Goal: Feedback & Contribution: Submit feedback/report problem

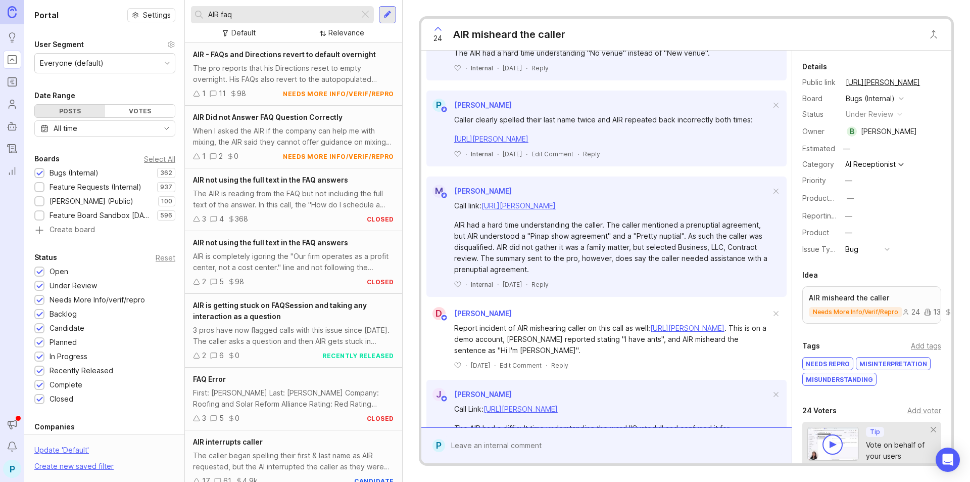
drag, startPoint x: 257, startPoint y: 12, endPoint x: 196, endPoint y: 11, distance: 60.7
click at [196, 11] on div "AIR faq" at bounding box center [275, 14] width 168 height 17
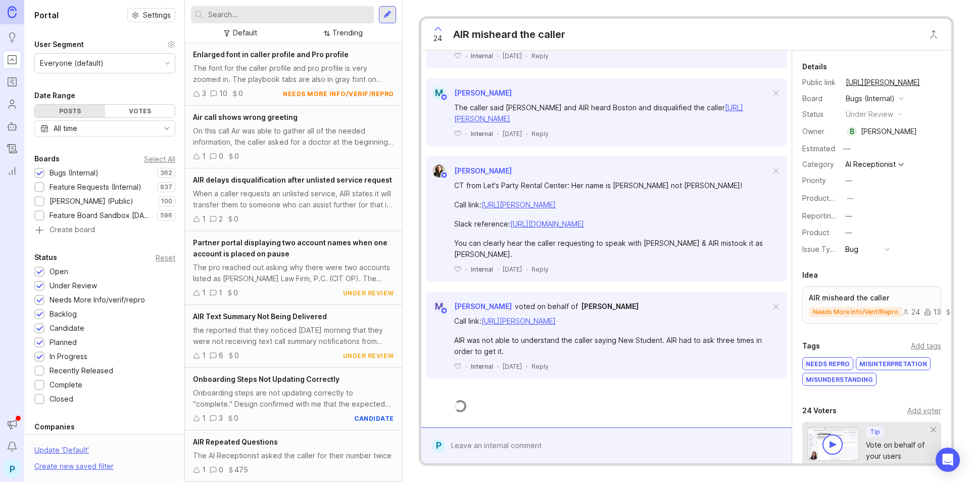
scroll to position [2811, 0]
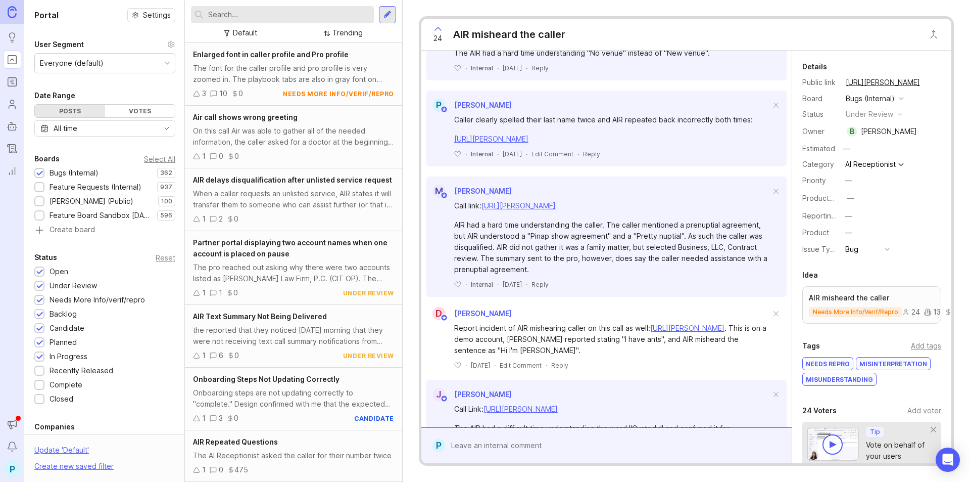
click at [380, 15] on div at bounding box center [387, 14] width 17 height 17
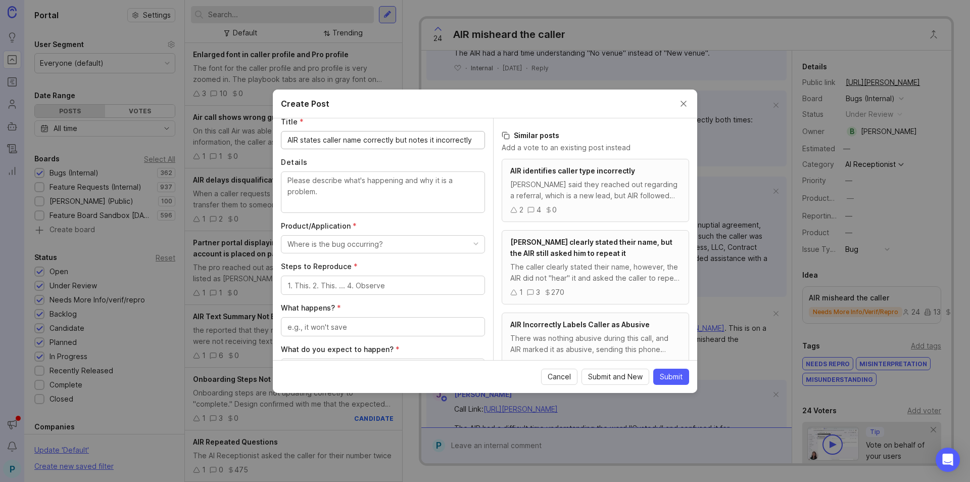
scroll to position [152, 0]
type input "AIR states caller name correctly but notes it incorrectly"
click at [416, 201] on textarea "Details" at bounding box center [382, 189] width 191 height 33
type textarea "The AIR repeated back the caller's name of "[PERSON_NAME]" but entered "[PERSON…"
click at [473, 244] on div "button" at bounding box center [475, 241] width 5 height 5
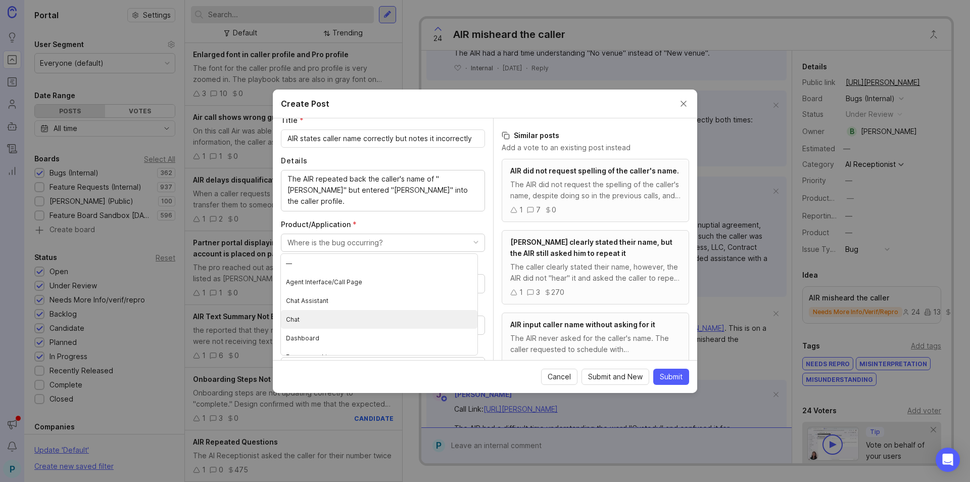
scroll to position [123, 0]
click at [340, 349] on Assistant "AI Voice Assistant" at bounding box center [379, 345] width 197 height 19
click at [343, 286] on textarea "Steps to Reproduce *" at bounding box center [382, 283] width 191 height 11
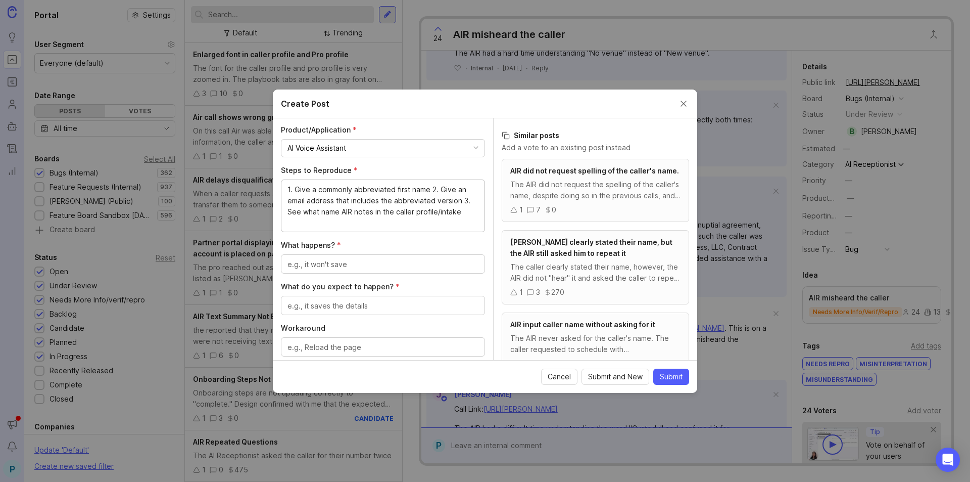
scroll to position [253, 0]
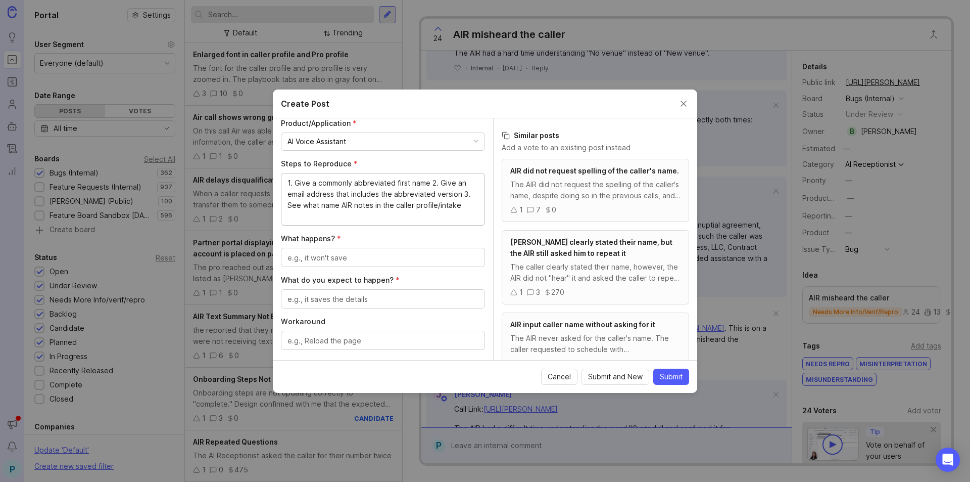
type textarea "1. Give a commonly abbreviated first name 2. Give an email address that include…"
click at [353, 259] on textarea "What happens? *" at bounding box center [382, 257] width 191 height 11
type textarea "The AIR"
click at [316, 183] on textarea "1. Give a commonly abbreviated first name 2. Give an email address that include…" at bounding box center [382, 199] width 191 height 44
drag, startPoint x: 362, startPoint y: 196, endPoint x: 326, endPoint y: 195, distance: 35.9
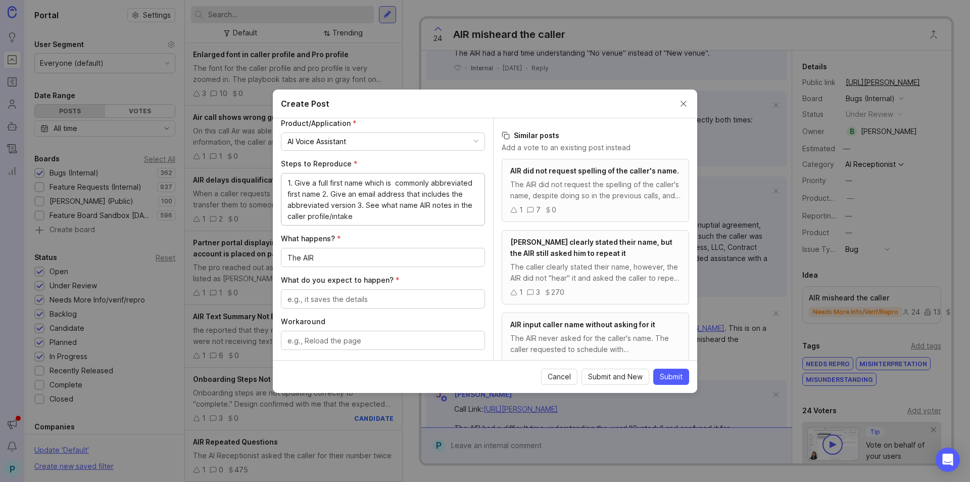
click at [326, 195] on textarea "1. Give a full first name which is commonly abbreviated first name 2. Give an e…" at bounding box center [382, 199] width 191 height 44
click at [399, 179] on textarea "1. Give a full first name which is commonly abbreviated 2. Give an email addres…" at bounding box center [382, 199] width 191 height 44
click at [470, 184] on textarea "1. Give a full first name which is commonly abbreviated 2. Give an email addres…" at bounding box center [382, 199] width 191 height 44
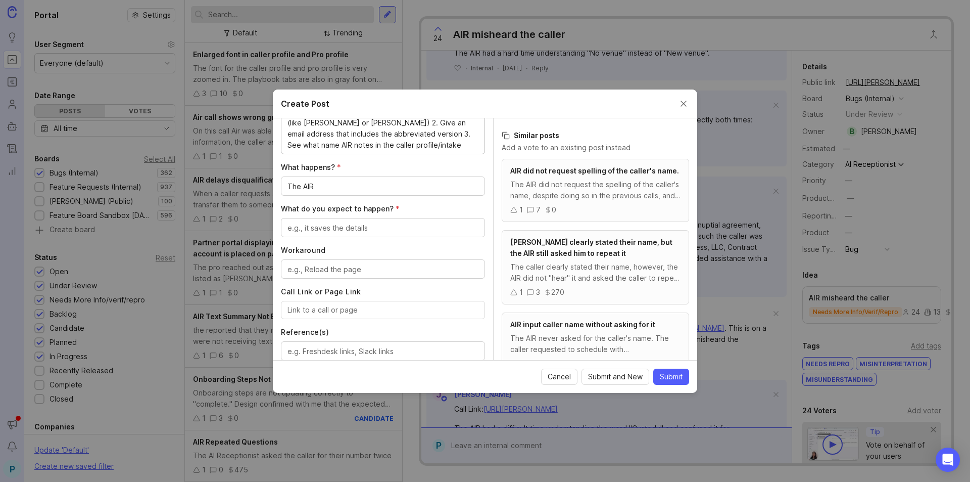
scroll to position [354, 0]
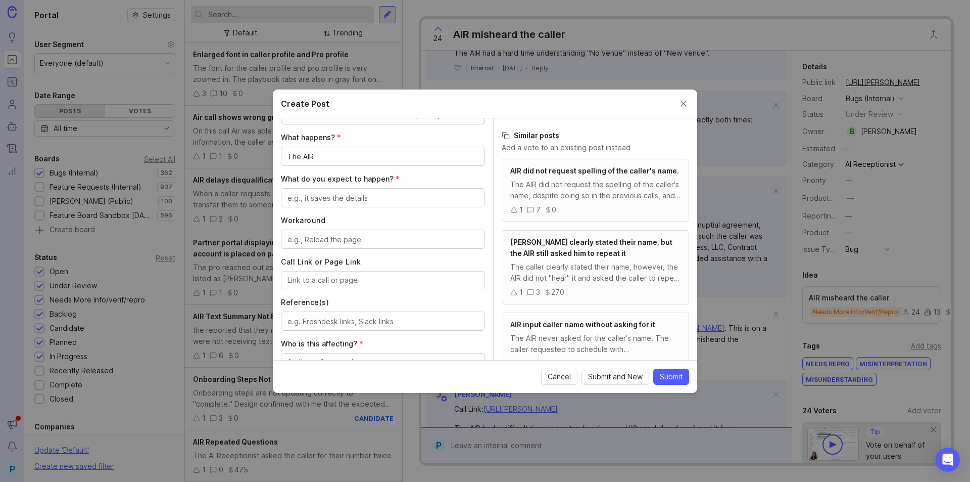
type textarea "1. Give a full first name which is commonly abbreviated (like [PERSON_NAME] or …"
click at [353, 158] on textarea "The AIR" at bounding box center [382, 156] width 191 height 11
type textarea "The AIR only notates the abbreviated name"
click at [370, 194] on textarea "What do you expect to happen? *" at bounding box center [382, 198] width 191 height 11
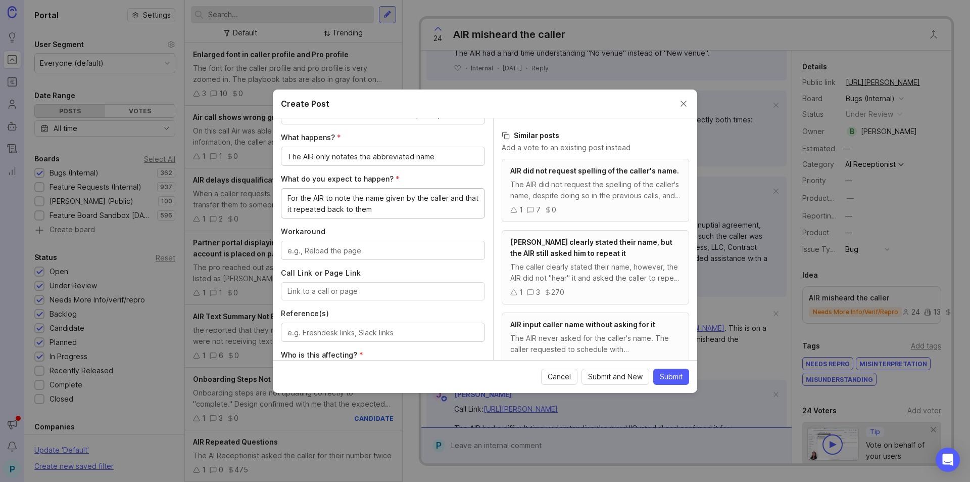
click at [313, 197] on textarea "For the AIR to note the name given by the caller and that it repeated back to t…" at bounding box center [382, 204] width 191 height 22
click at [387, 214] on textarea "For AIR to note the name given by the caller and that it repeated back to them" at bounding box center [382, 204] width 191 height 22
type textarea "For AIR to note the name given by the caller and that it repeated back to them"
click at [385, 245] on textarea "Workaround" at bounding box center [382, 250] width 191 height 11
type textarea "unknown"
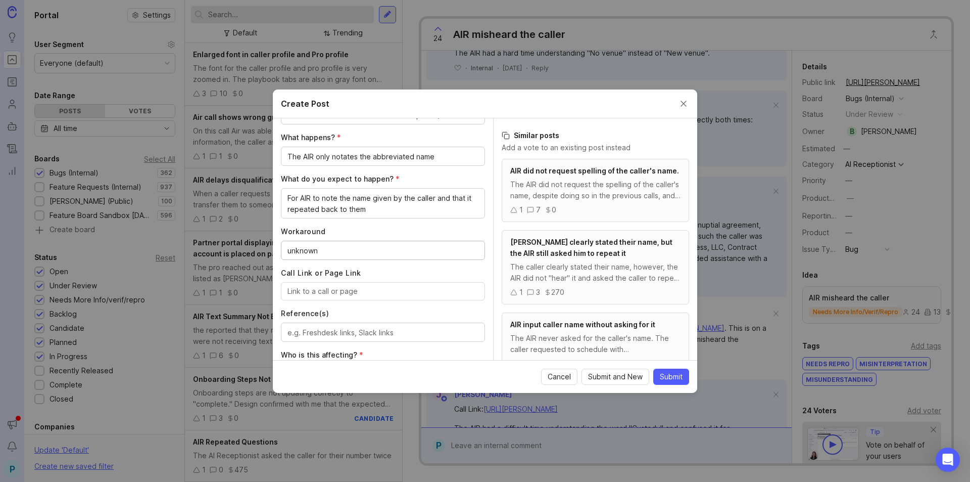
click at [384, 288] on input "Call Link or Page Link" at bounding box center [382, 290] width 191 height 11
paste input "[URL][PERSON_NAME]"
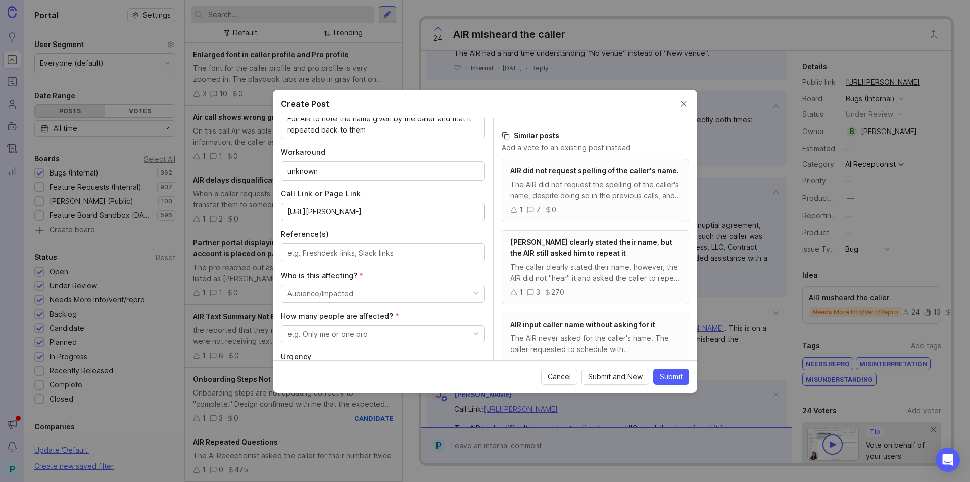
scroll to position [455, 0]
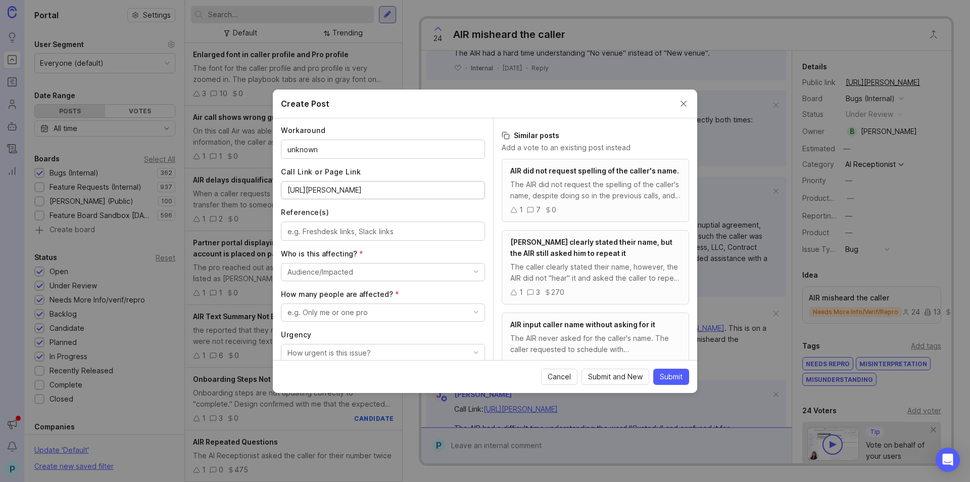
type input "[URL][PERSON_NAME]"
click at [451, 311] on button "e.g. Only me or one pro" at bounding box center [383, 312] width 204 height 18
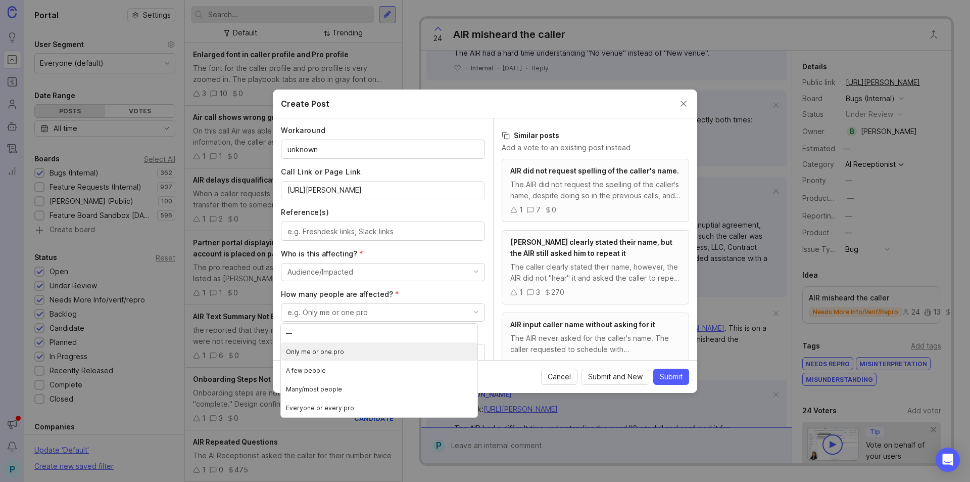
click at [364, 351] on pro "Only me or one pro" at bounding box center [379, 351] width 197 height 19
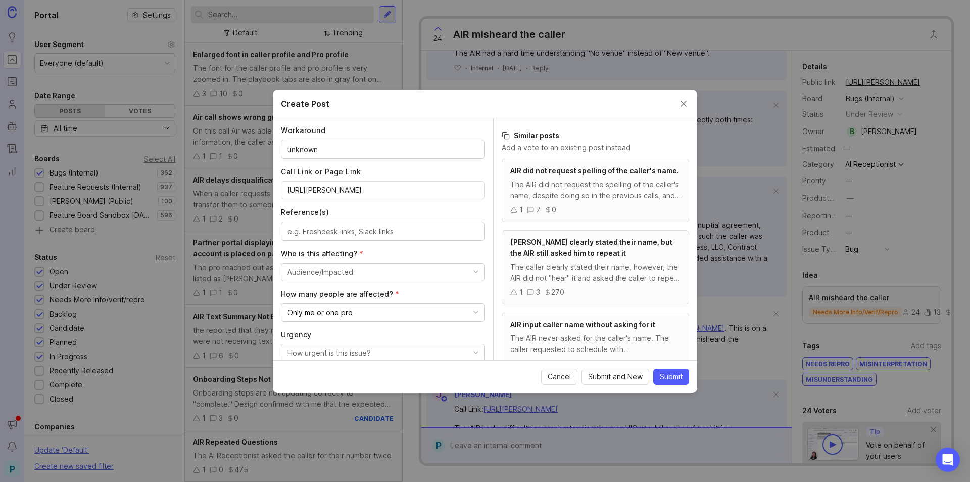
click at [368, 342] on div "Urgency How urgent is this issue?" at bounding box center [383, 345] width 204 height 32
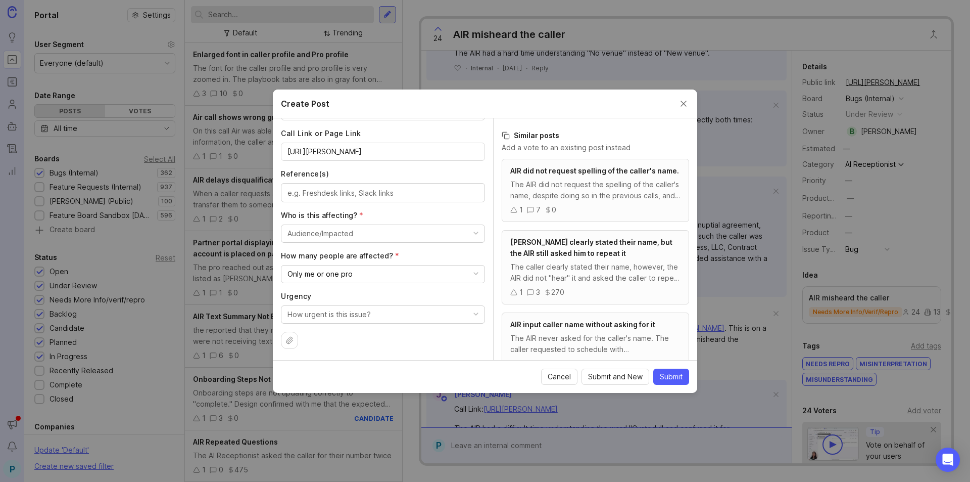
scroll to position [494, 0]
click at [388, 227] on button "Audience/Impacted" at bounding box center [383, 232] width 204 height 18
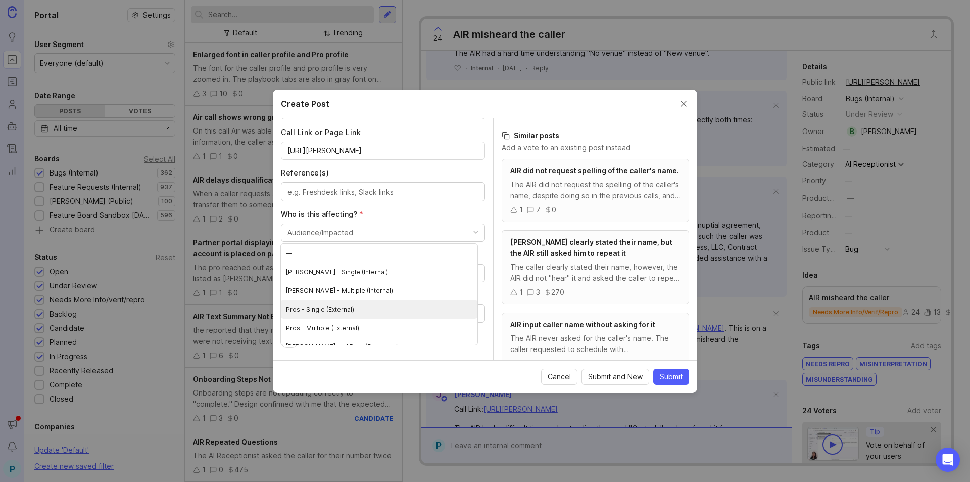
click at [357, 313] on \(External\) "Pros - Single (External)" at bounding box center [379, 309] width 197 height 19
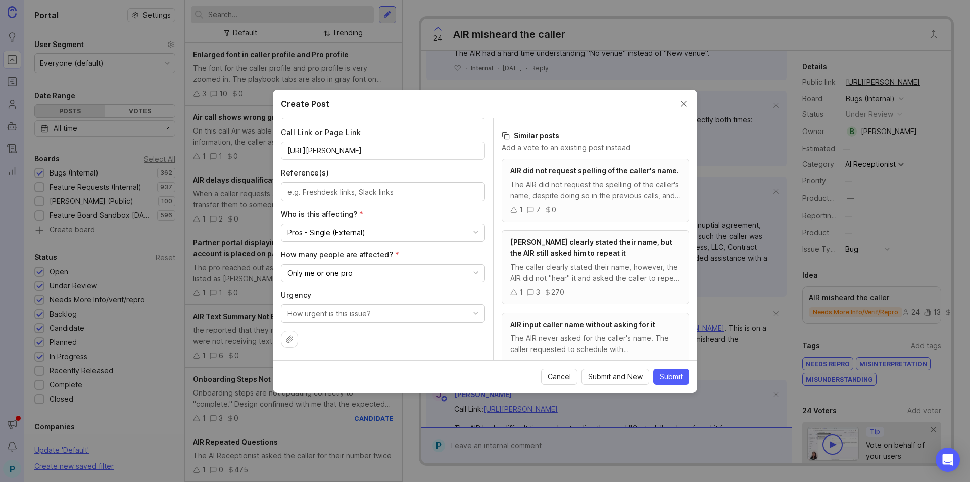
click at [357, 313] on div "How urgent is this issue?" at bounding box center [328, 313] width 83 height 11
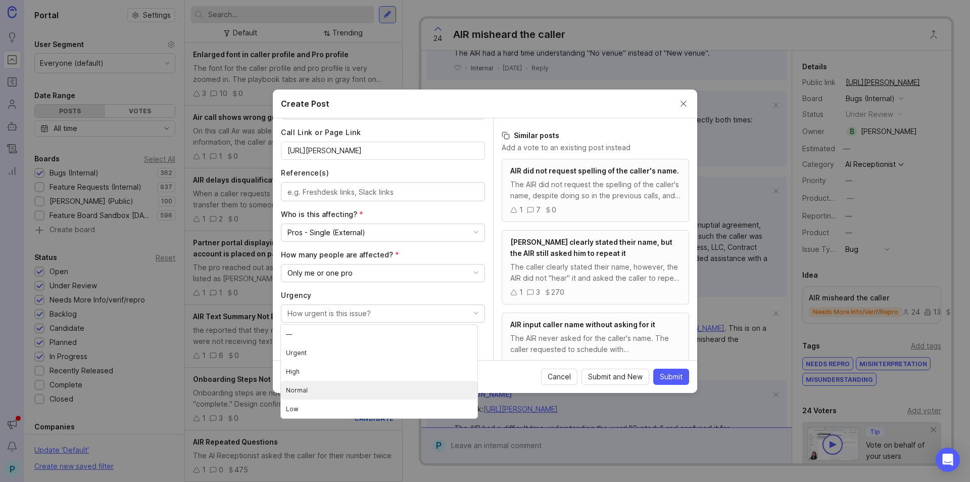
click at [338, 385] on li "Normal" at bounding box center [379, 389] width 197 height 19
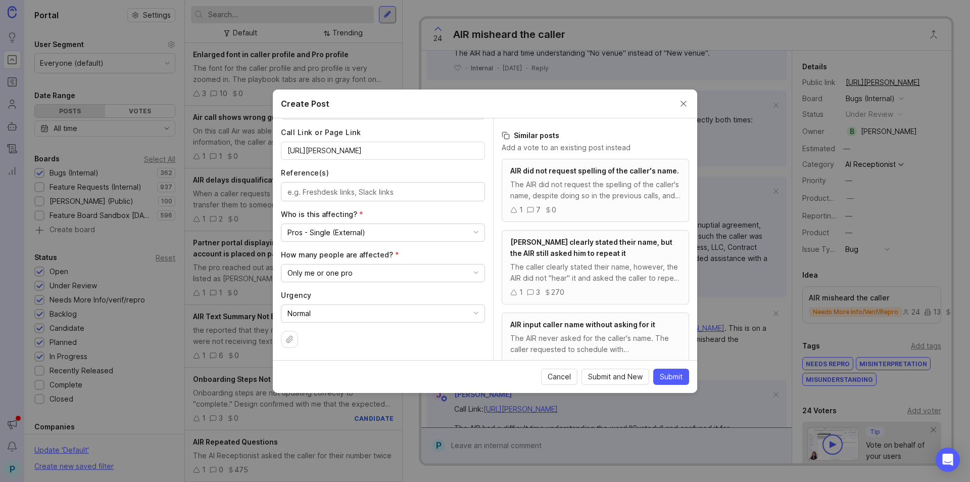
click at [409, 339] on div at bounding box center [383, 338] width 204 height 17
click at [442, 341] on div at bounding box center [383, 338] width 204 height 17
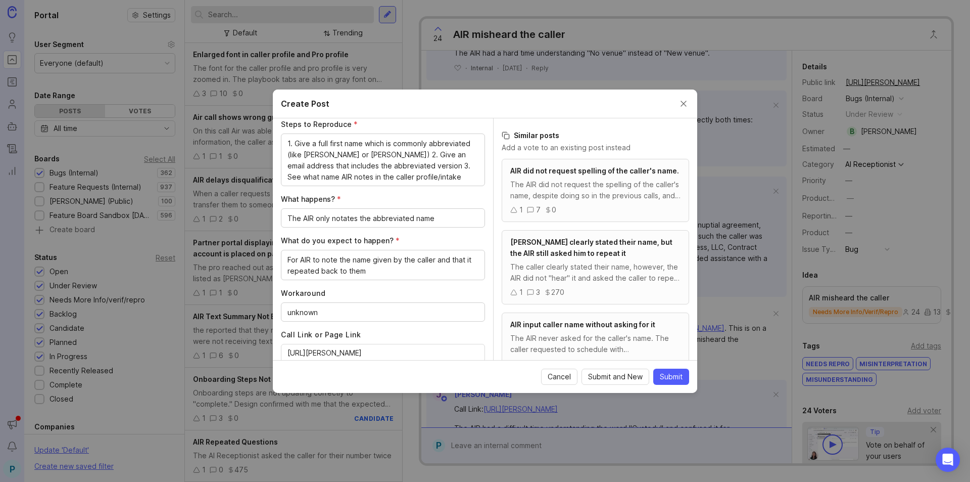
scroll to position [0, 0]
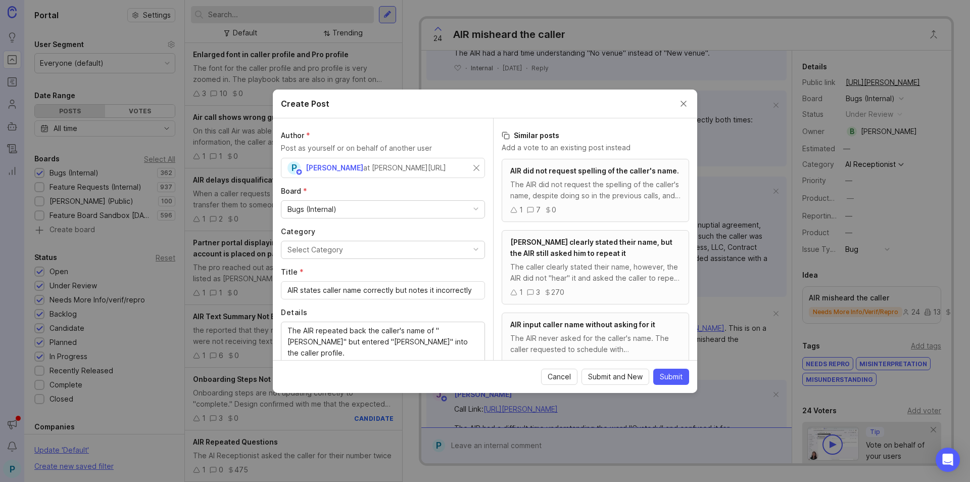
click at [473, 247] on div "button" at bounding box center [475, 249] width 5 height 5
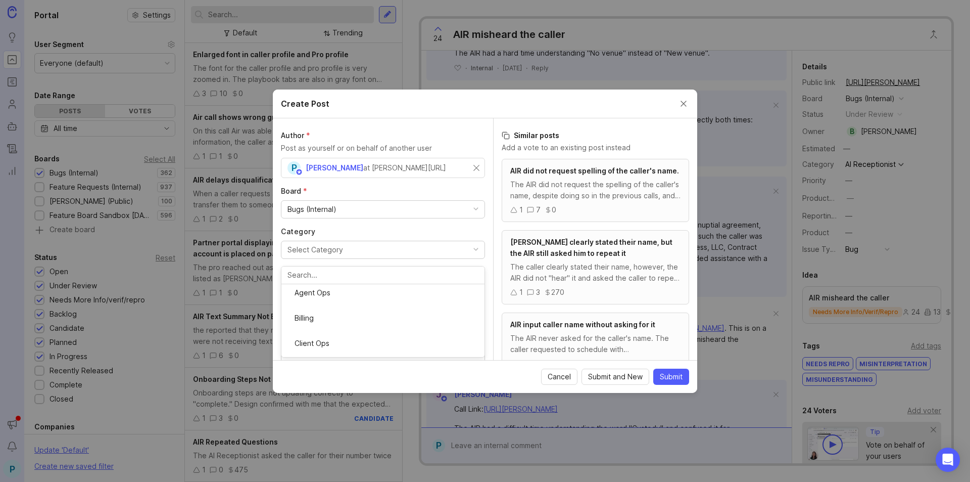
scroll to position [184, 0]
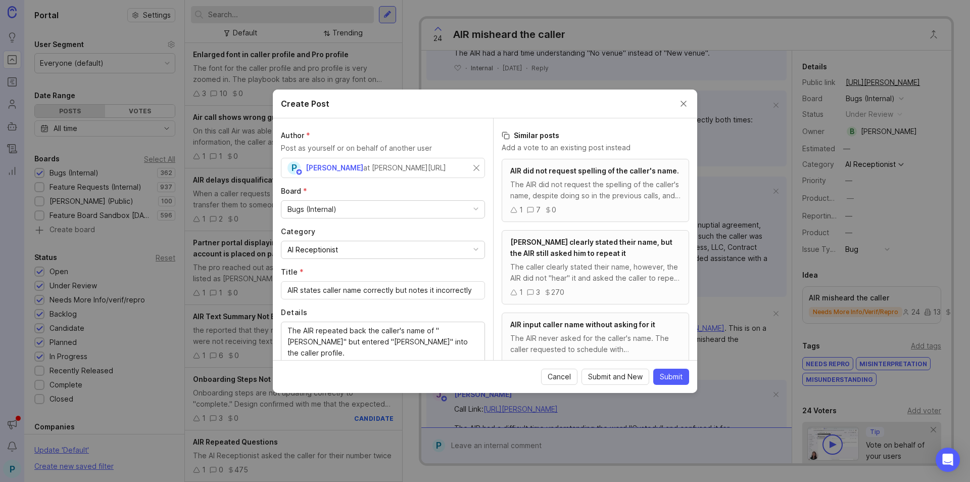
click at [464, 122] on div "Author * Post as yourself or on behalf of another user P [PERSON_NAME] at [PERS…" at bounding box center [383, 239] width 220 height 242
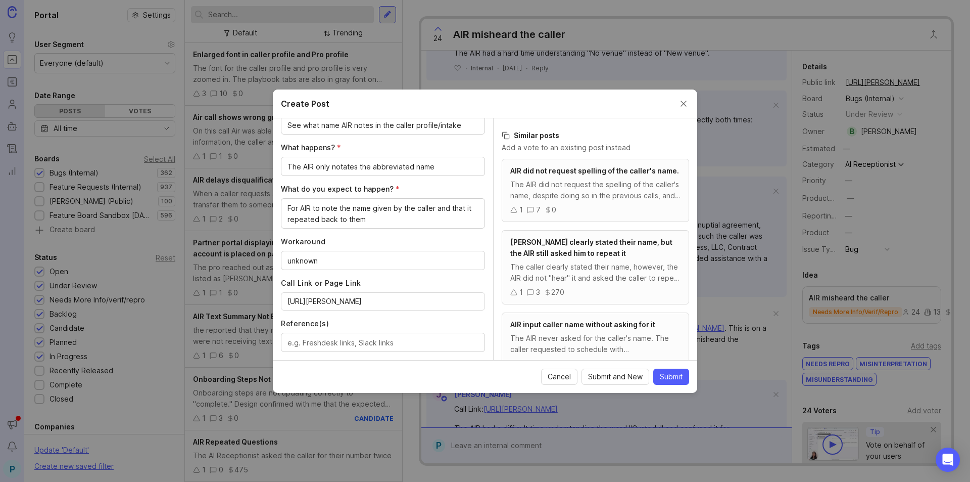
scroll to position [343, 0]
drag, startPoint x: 465, startPoint y: 211, endPoint x: 439, endPoint y: 212, distance: 26.3
click at [439, 212] on textarea "For AIR to note the name given by the caller and that it repeated back to them" at bounding box center [382, 215] width 191 height 22
type textarea "For AIR to note the name given by the caller which it repeated back to them"
click at [440, 229] on div "For AIR to note the name given by the caller which it repeated back to them" at bounding box center [383, 214] width 204 height 30
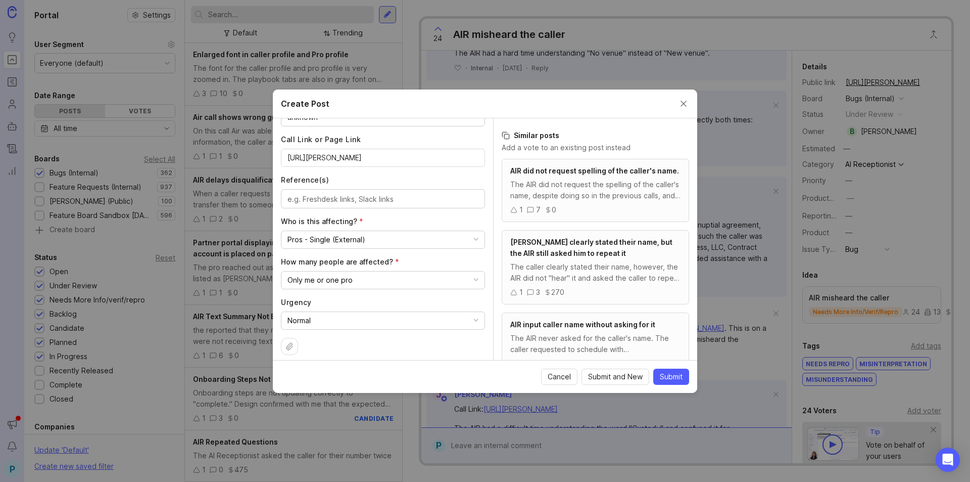
scroll to position [494, 0]
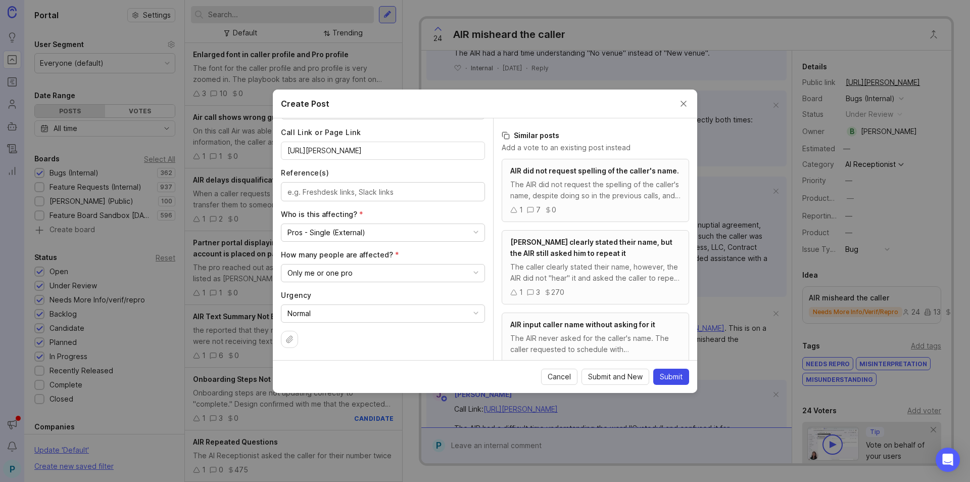
click at [677, 375] on span "Submit" at bounding box center [671, 376] width 23 height 10
